Goal: Information Seeking & Learning: Learn about a topic

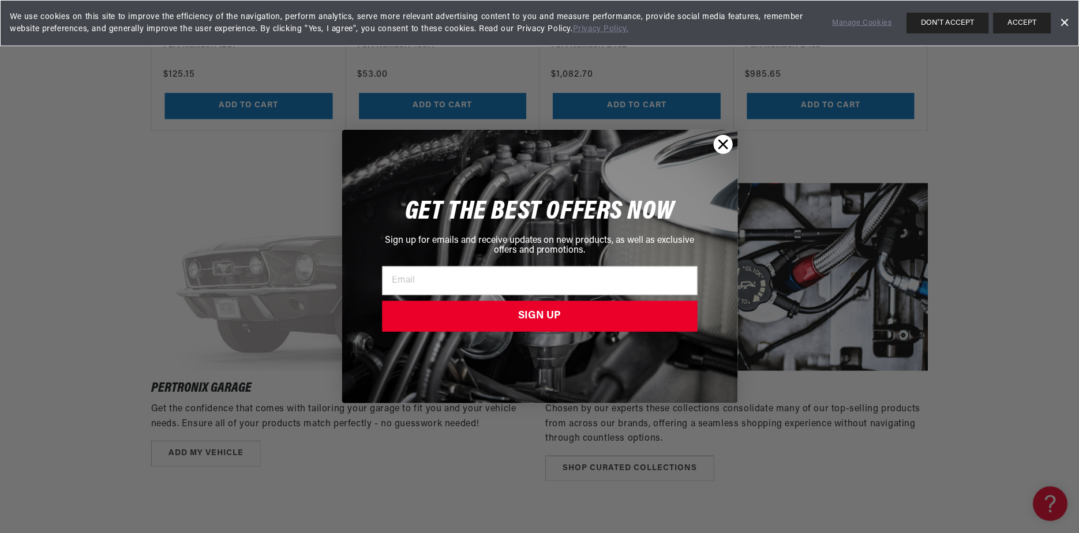
scroll to position [0, 350]
click at [723, 145] on icon "Close dialog" at bounding box center [723, 144] width 8 height 8
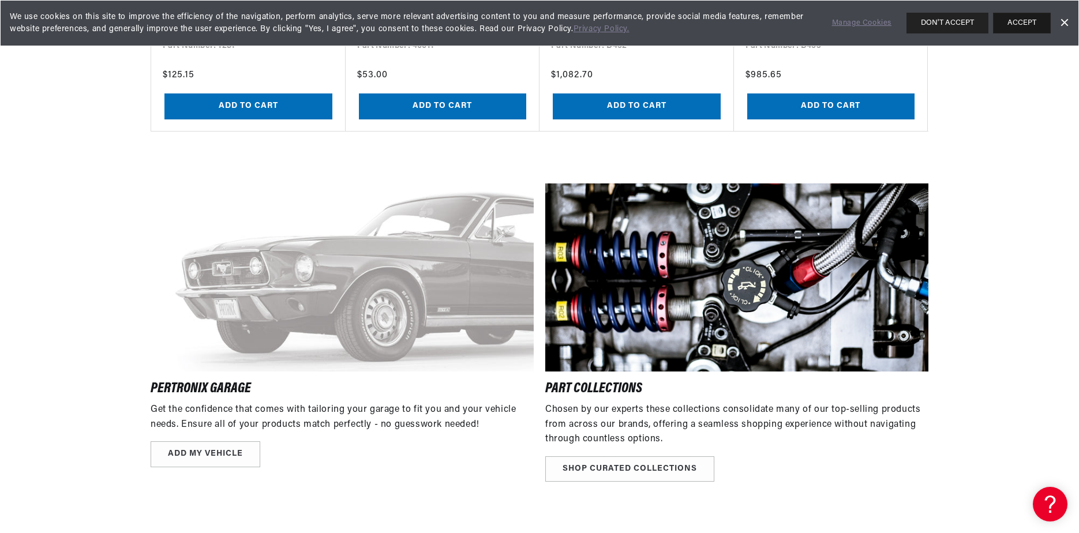
click at [742, 25] on button "ACCEPT" at bounding box center [1022, 23] width 58 height 21
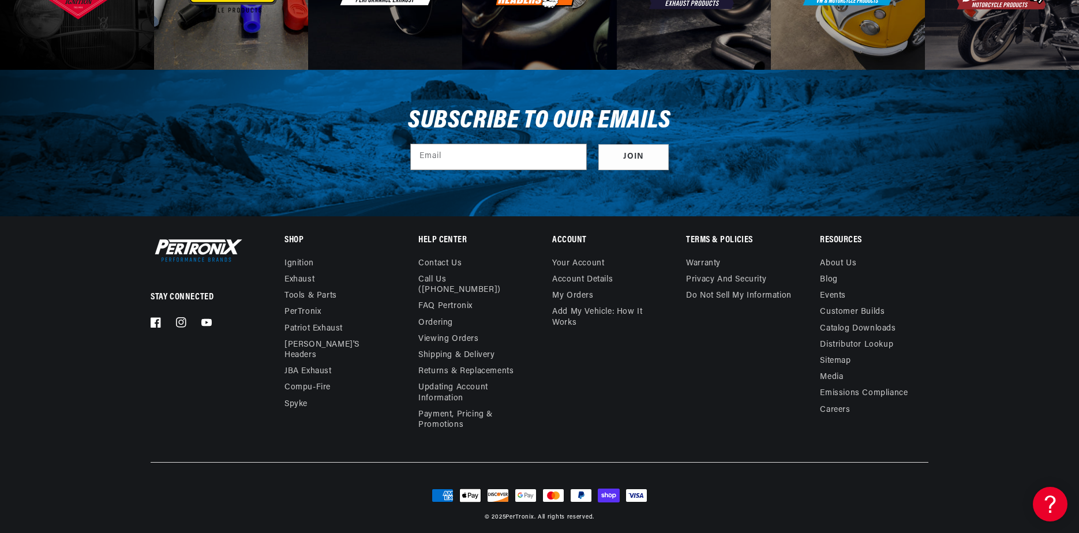
scroll to position [0, 0]
click at [449, 264] on link "Contact us" at bounding box center [439, 264] width 43 height 13
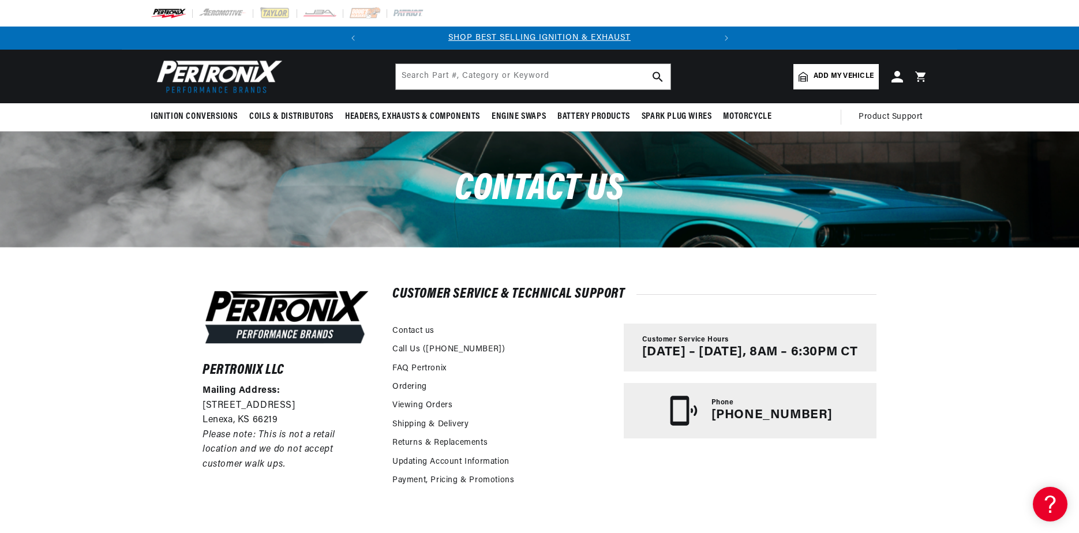
click at [798, 415] on p "(913) 808-2376" at bounding box center [771, 415] width 121 height 15
click at [485, 348] on div "Call Us ([PHONE_NUMBER])" at bounding box center [502, 351] width 220 height 18
copy link "(913-808-2376)"
drag, startPoint x: 474, startPoint y: 348, endPoint x: 494, endPoint y: 356, distance: 21.2
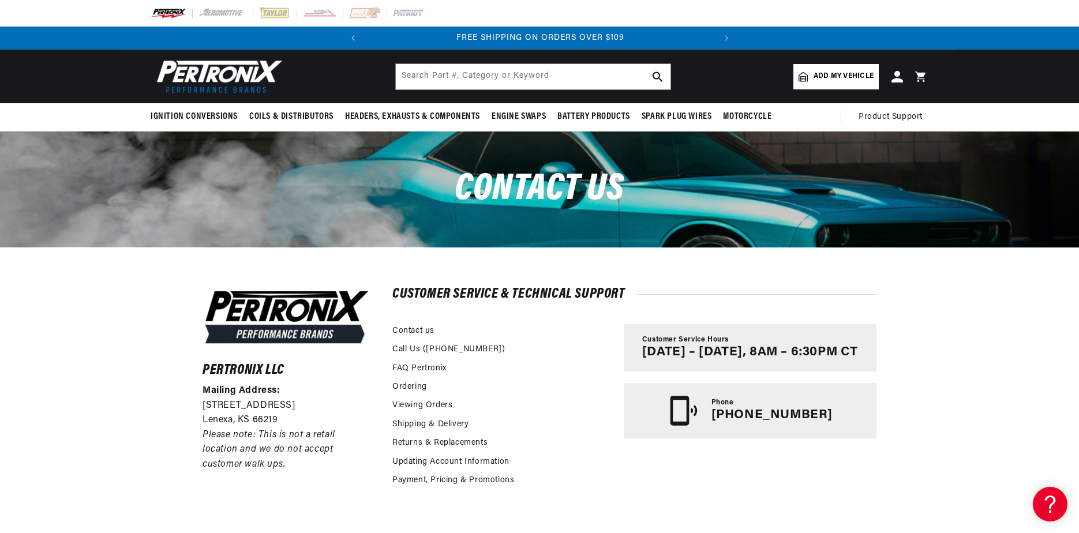
click at [494, 356] on div "Call Us ([PHONE_NUMBER])" at bounding box center [502, 351] width 220 height 18
copy div "Mailing Address: 10955 Mill Creek Road Lenexa, KS 66219"
drag, startPoint x: 202, startPoint y: 384, endPoint x: 205, endPoint y: 436, distance: 51.4
click at [205, 436] on div "Mailing Address: 10955 Mill Creek Road Lenexa, KS 66219 Please note: This is no…" at bounding box center [286, 428] width 168 height 89
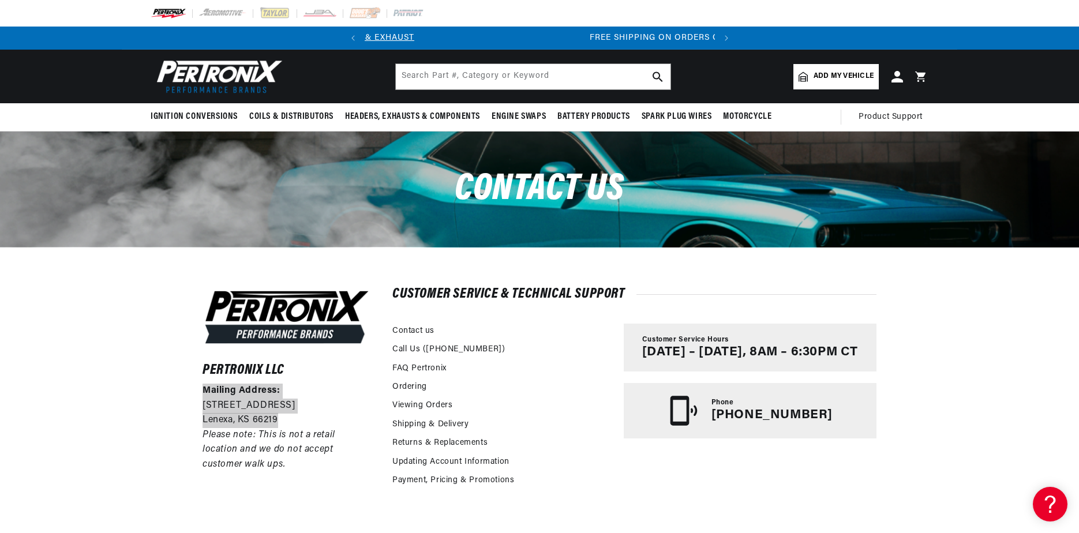
scroll to position [0, 350]
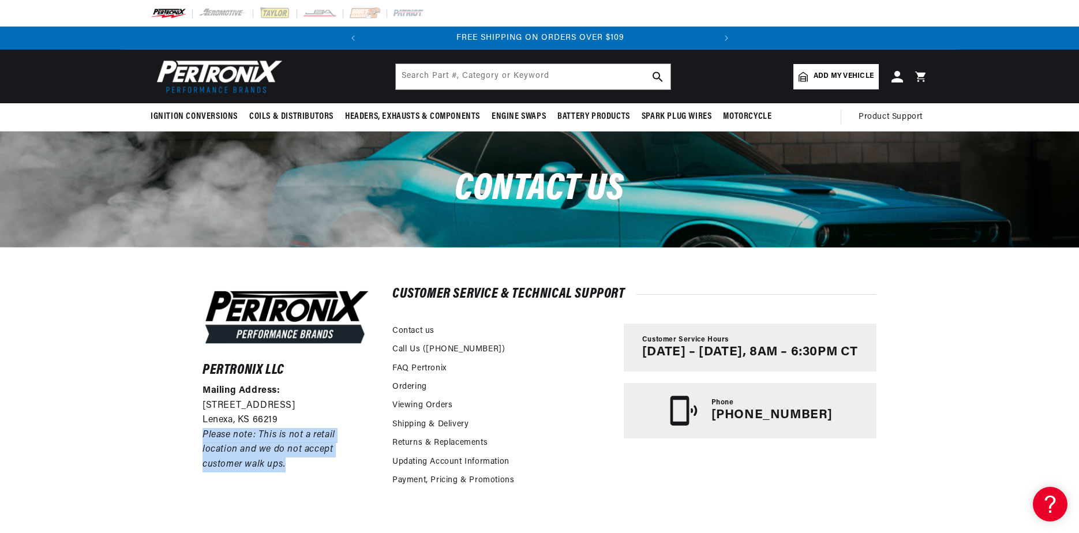
drag, startPoint x: 286, startPoint y: 466, endPoint x: 187, endPoint y: 436, distance: 103.1
click at [187, 436] on div "Pertronix LLC Mailing Address: 10955 Mill Creek Road Lenexa, KS 66219 Please no…" at bounding box center [539, 443] width 731 height 393
copy em "Please note: This is not a retail location and we do not accept customer walk u…"
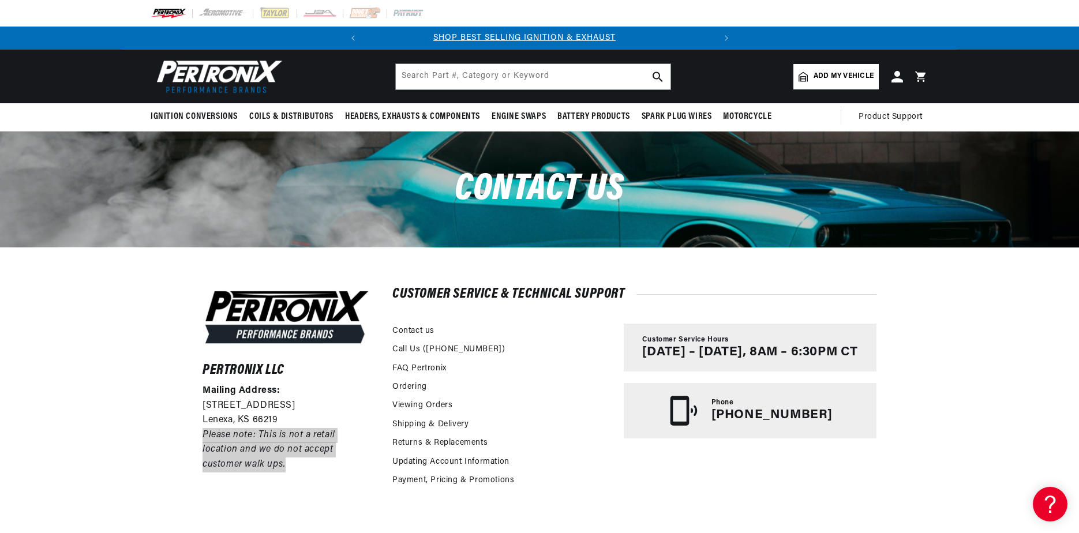
scroll to position [0, 0]
drag, startPoint x: 535, startPoint y: 409, endPoint x: 517, endPoint y: 412, distance: 18.1
click at [535, 409] on div "Viewing Orders" at bounding box center [502, 407] width 220 height 18
click at [440, 419] on link "Shipping & Delivery" at bounding box center [430, 424] width 76 height 13
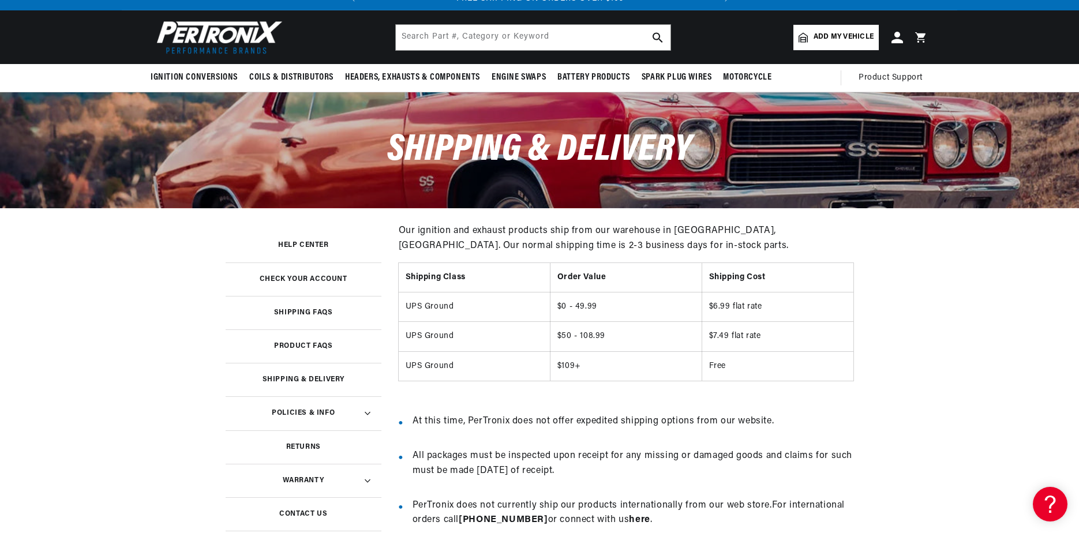
scroll to position [115, 0]
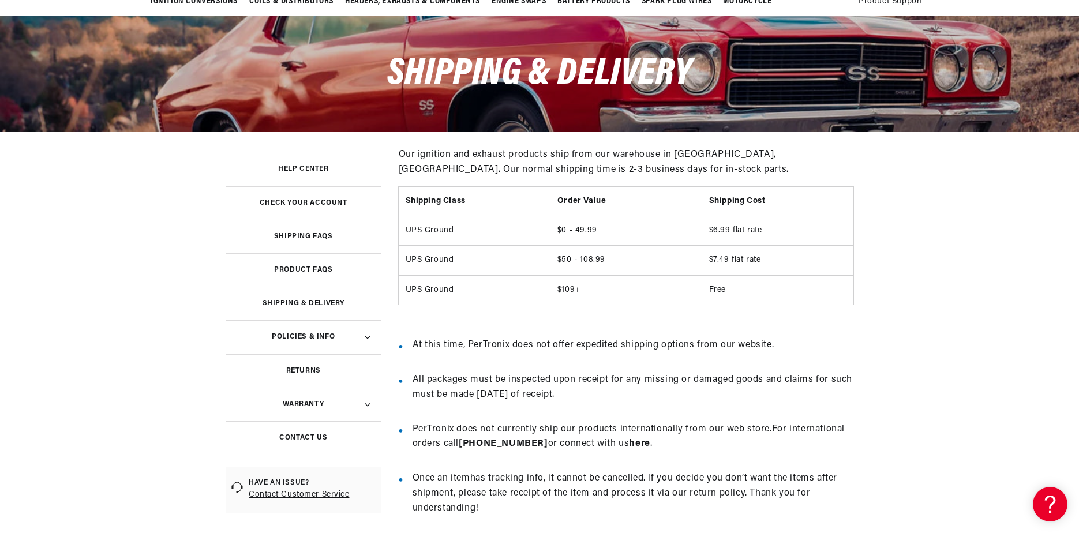
click at [331, 241] on link "Shipping FAQs" at bounding box center [304, 236] width 156 height 33
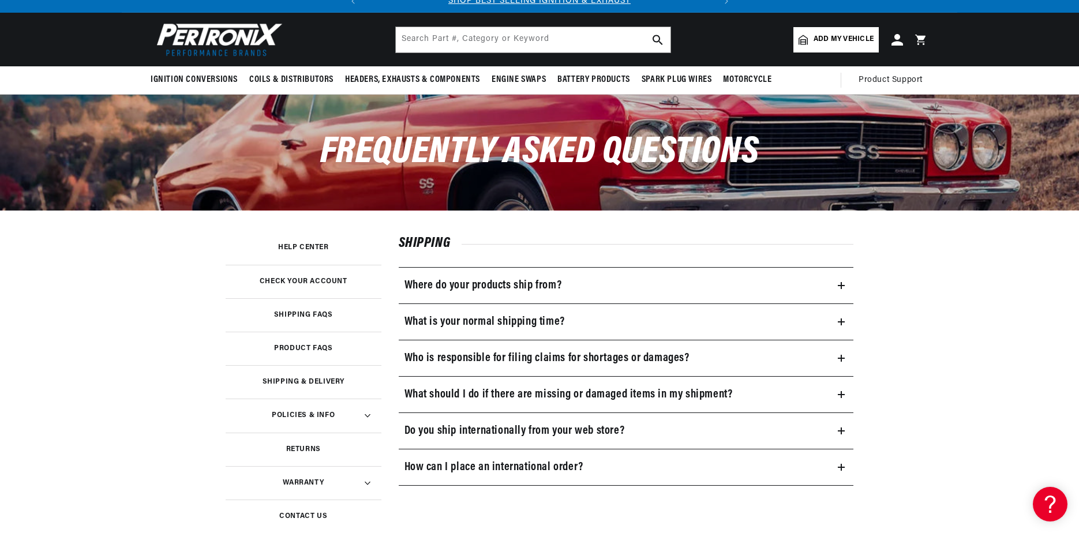
scroll to position [58, 0]
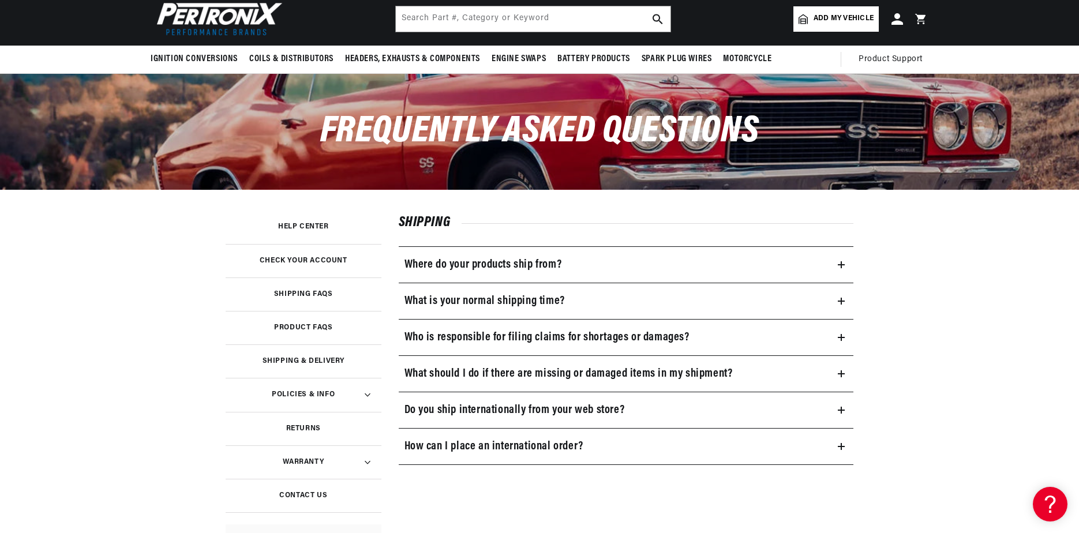
click at [534, 250] on summary "Where do your products ship from?" at bounding box center [626, 265] width 455 height 36
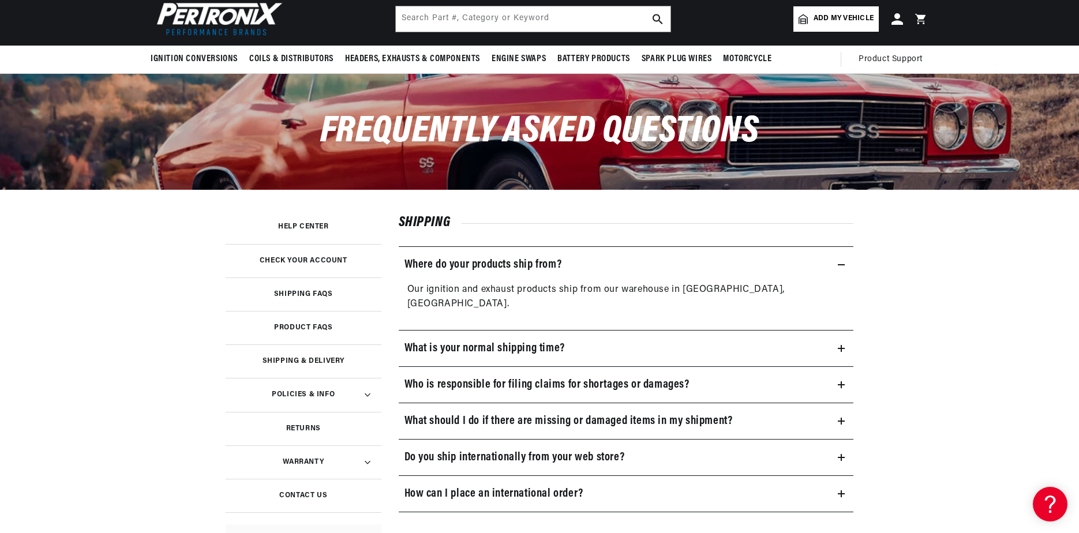
click at [534, 250] on summary "Where do your products ship from?" at bounding box center [626, 265] width 455 height 36
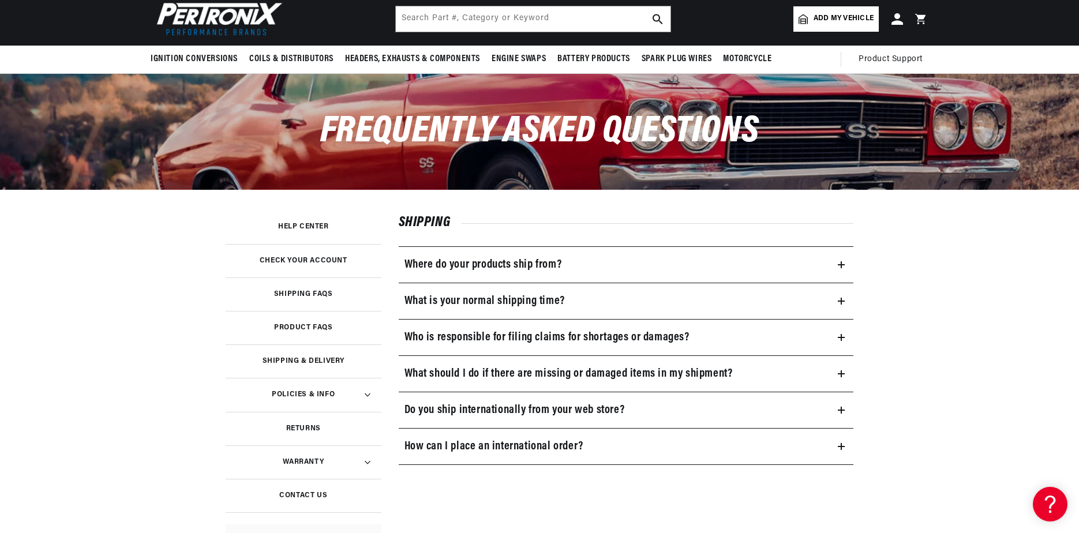
click at [521, 292] on h3 "What is your normal shipping time?" at bounding box center [484, 301] width 160 height 18
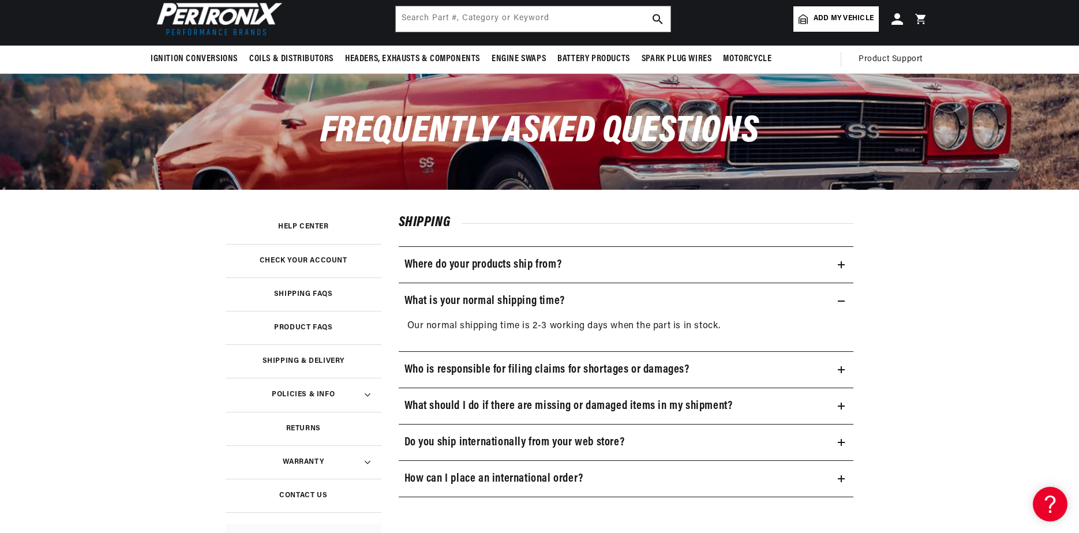
click at [521, 292] on h3 "What is your normal shipping time?" at bounding box center [484, 301] width 160 height 18
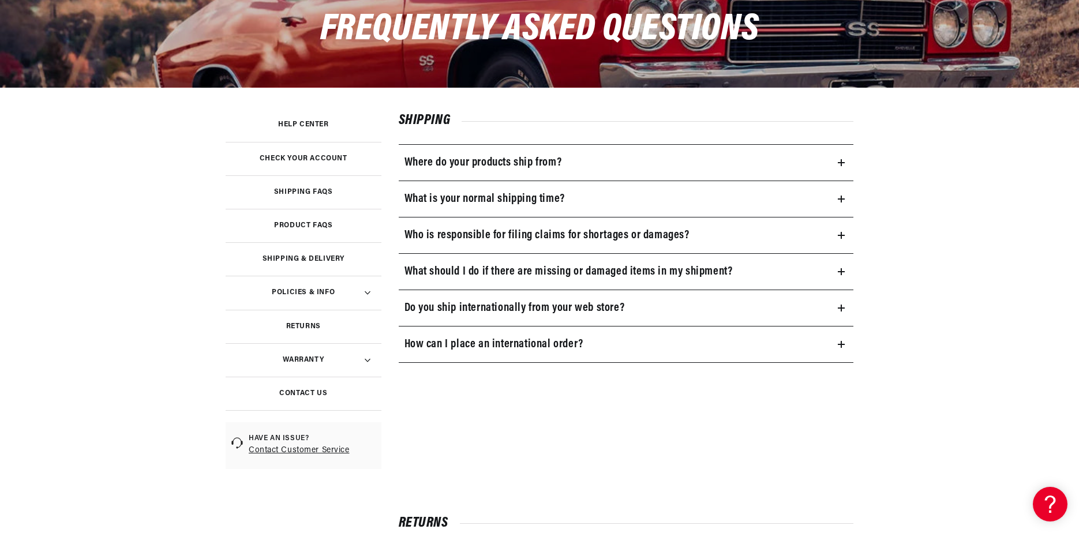
scroll to position [173, 0]
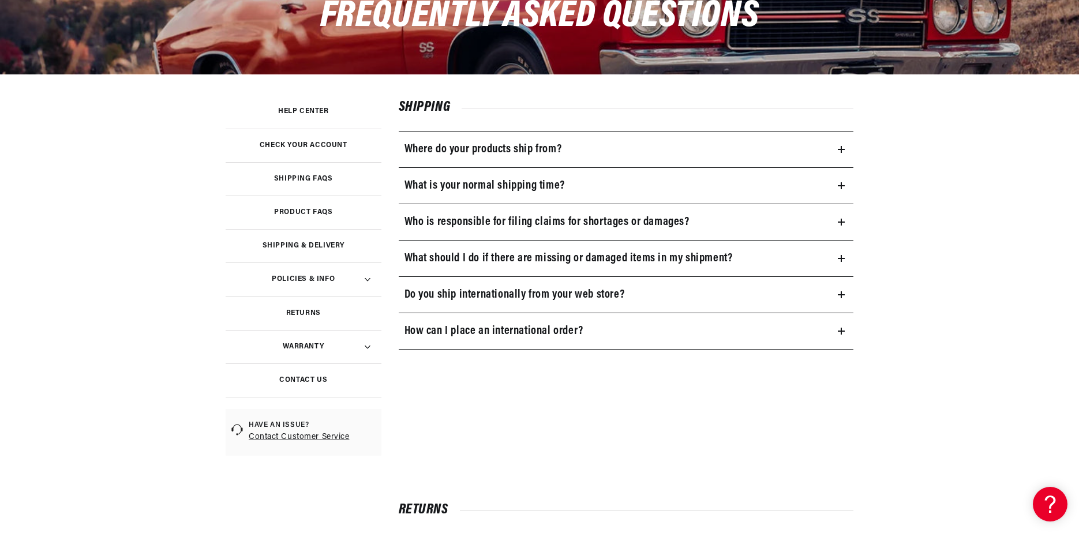
click at [542, 299] on h3 "Do you ship internationally from your web store?" at bounding box center [514, 295] width 220 height 18
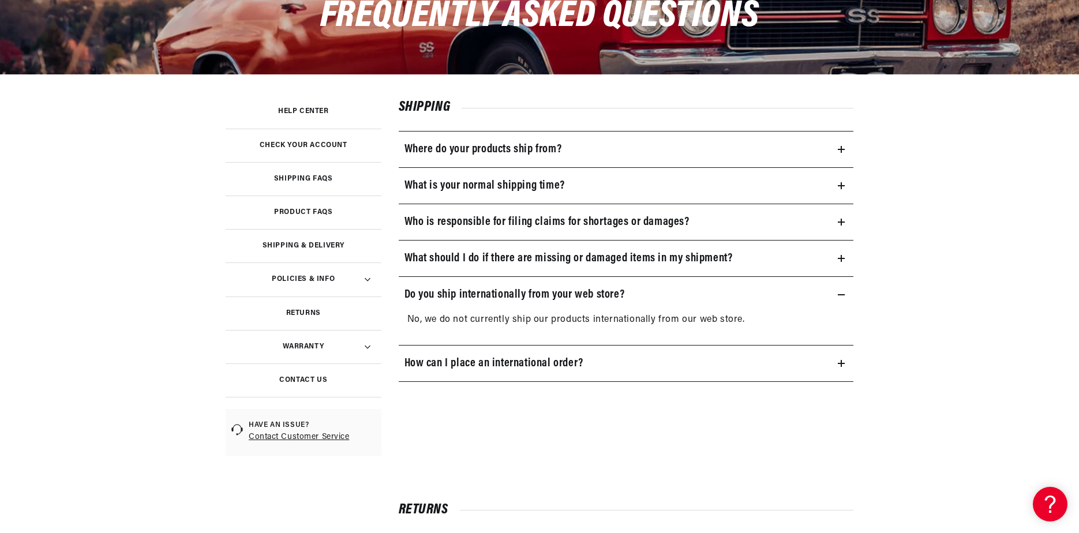
click at [540, 295] on h3 "Do you ship internationally from your web store?" at bounding box center [514, 295] width 220 height 18
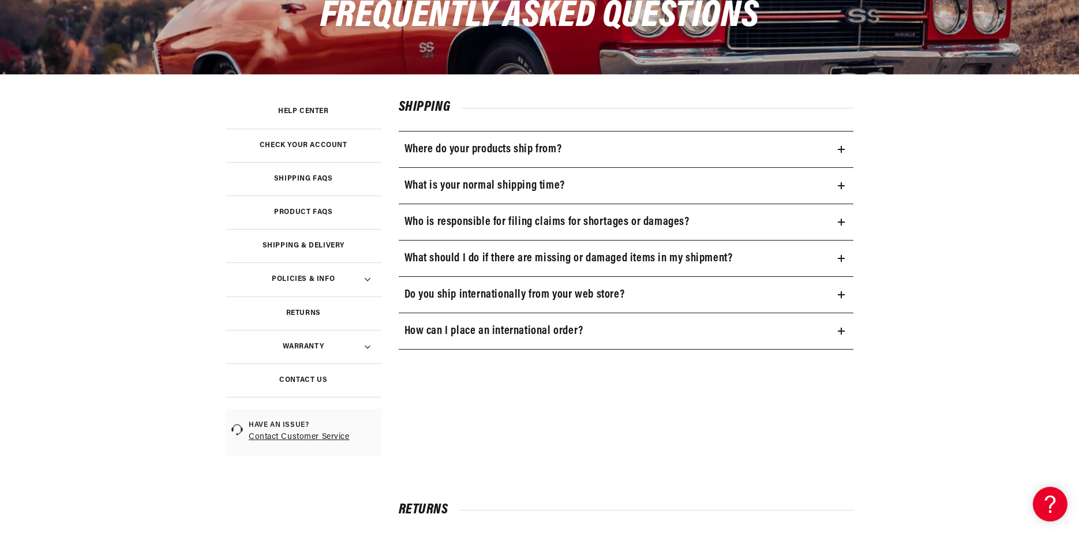
click at [534, 326] on h3 "How can I place an international order?" at bounding box center [493, 331] width 179 height 18
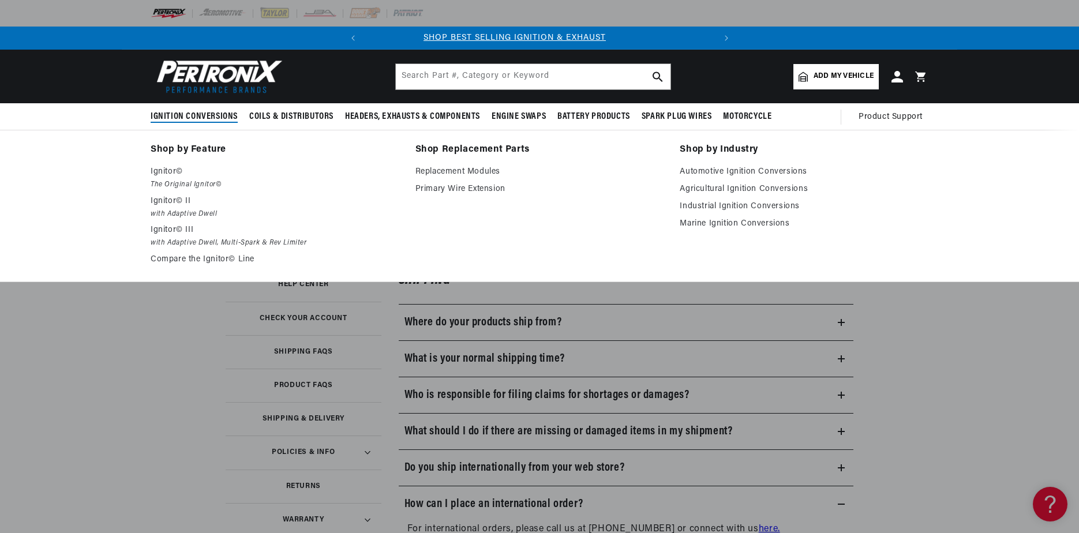
scroll to position [0, 0]
